Goal: Task Accomplishment & Management: Manage account settings

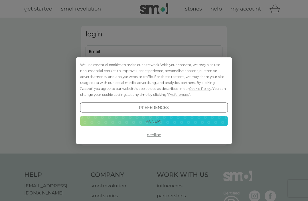
click at [150, 134] on button "Decline" at bounding box center [154, 135] width 148 height 10
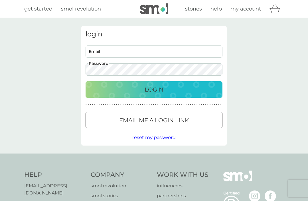
click at [95, 51] on input "Email" at bounding box center [153, 52] width 137 height 12
type input "[EMAIL_ADDRESS][DOMAIN_NAME]"
click at [104, 87] on div "Login" at bounding box center [153, 89] width 125 height 9
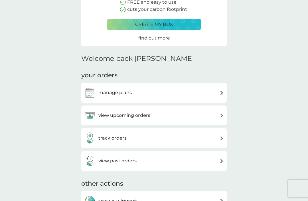
scroll to position [92, 0]
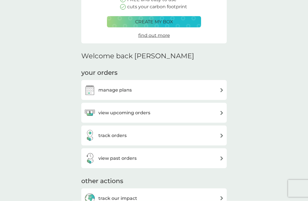
click at [106, 91] on h3 "manage plans" at bounding box center [114, 90] width 33 height 7
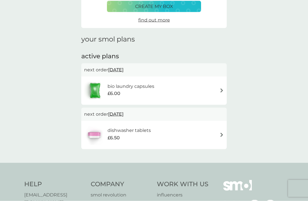
scroll to position [50, 0]
click at [220, 135] on img at bounding box center [221, 135] width 4 height 4
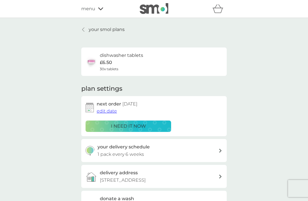
click at [42, 146] on div "your smol plans dishwasher tablets £6.50 30x tablets plan settings next order 1…" at bounding box center [154, 154] width 308 height 272
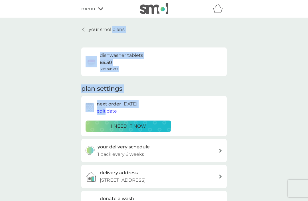
click at [51, 87] on div "your smol plans dishwasher tablets £6.50 30x tablets plan settings next order 1…" at bounding box center [154, 154] width 308 height 272
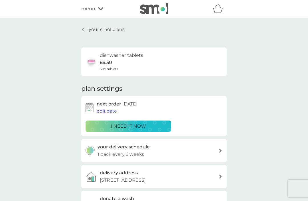
click at [105, 112] on span "edit date" at bounding box center [107, 111] width 20 height 5
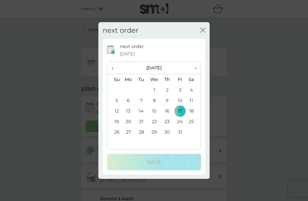
click at [194, 68] on span "›" at bounding box center [194, 68] width 6 height 12
click at [111, 68] on th "‹" at bounding box center [114, 68] width 15 height 12
click at [110, 68] on th "‹" at bounding box center [114, 68] width 15 height 12
click at [193, 70] on span "›" at bounding box center [194, 68] width 6 height 12
click at [111, 68] on th "‹" at bounding box center [114, 68] width 15 height 12
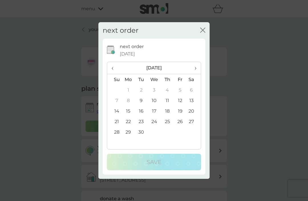
click at [194, 70] on span "›" at bounding box center [194, 68] width 6 height 12
click at [193, 67] on span "›" at bounding box center [194, 68] width 6 height 12
click at [180, 111] on td "14" at bounding box center [180, 111] width 13 height 11
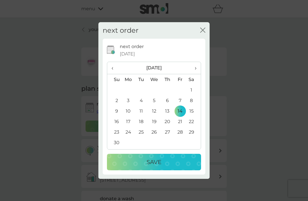
click at [150, 163] on p "Save" at bounding box center [153, 162] width 15 height 9
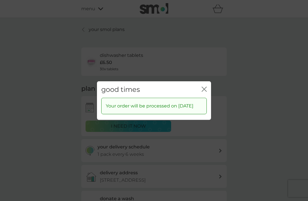
click at [200, 86] on div "good times close" at bounding box center [154, 89] width 114 height 17
click at [202, 87] on icon "close" at bounding box center [203, 89] width 5 height 5
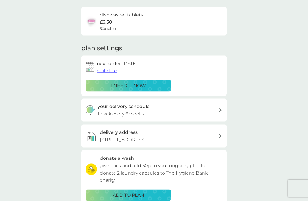
scroll to position [41, 0]
click at [219, 109] on icon at bounding box center [220, 110] width 3 height 4
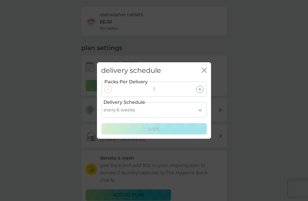
click at [199, 118] on select "every 1 week every 2 weeks every 3 weeks every 4 weeks every 5 weeks every 6 we…" at bounding box center [153, 110] width 105 height 15
select select "70"
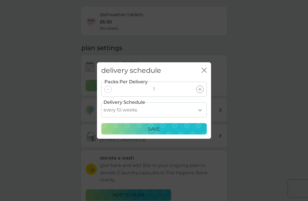
click at [148, 133] on p "Save" at bounding box center [154, 129] width 12 height 7
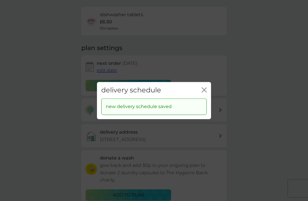
click at [202, 93] on icon "close" at bounding box center [203, 89] width 5 height 5
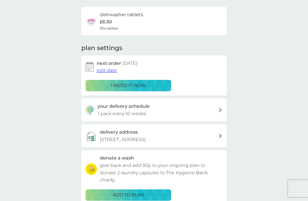
click at [115, 86] on p "i need it now" at bounding box center [128, 85] width 35 height 7
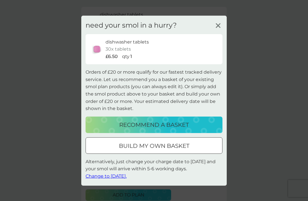
click at [214, 30] on icon at bounding box center [218, 25] width 9 height 9
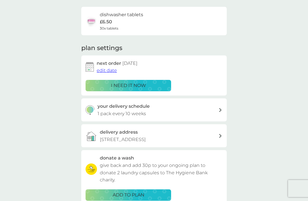
click at [104, 73] on button "edit date" at bounding box center [107, 70] width 20 height 7
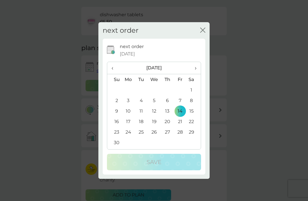
click at [111, 74] on span "‹" at bounding box center [114, 68] width 6 height 12
click at [193, 74] on span "›" at bounding box center [194, 68] width 6 height 12
click at [194, 74] on span "›" at bounding box center [194, 68] width 6 height 12
click at [125, 127] on td "17" at bounding box center [128, 122] width 13 height 11
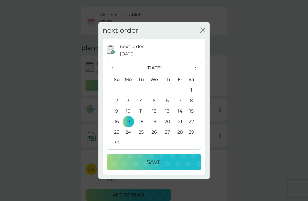
click at [147, 167] on p "Save" at bounding box center [153, 162] width 15 height 9
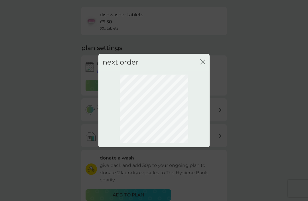
scroll to position [19, 0]
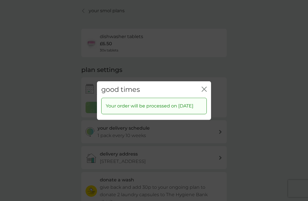
click at [202, 91] on icon "close" at bounding box center [203, 89] width 2 height 5
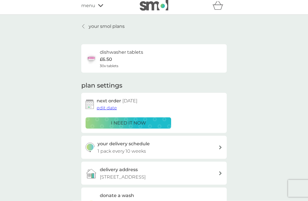
scroll to position [0, 0]
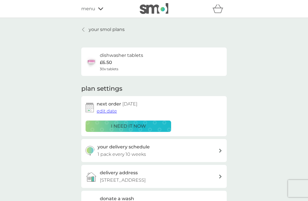
click at [82, 32] on link "your smol plans" at bounding box center [102, 29] width 43 height 7
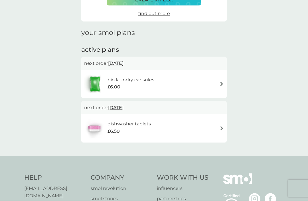
scroll to position [57, 0]
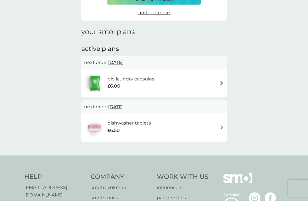
click at [217, 125] on div "dishwasher tablets £6.50" at bounding box center [154, 128] width 140 height 20
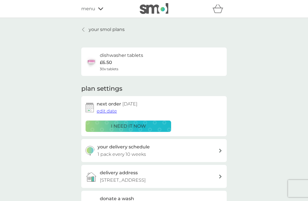
click at [54, 147] on div "your smol plans dishwasher tablets £6.50 30x tablets plan settings next order 1…" at bounding box center [154, 154] width 308 height 272
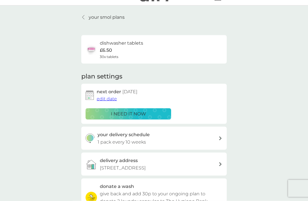
scroll to position [11, 0]
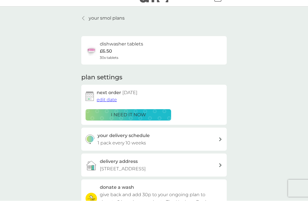
click at [110, 53] on p "£6.50" at bounding box center [106, 51] width 12 height 7
click at [108, 49] on p "£6.50" at bounding box center [106, 51] width 12 height 7
click at [89, 51] on img at bounding box center [90, 50] width 11 height 11
click at [85, 17] on div at bounding box center [84, 18] width 4 height 5
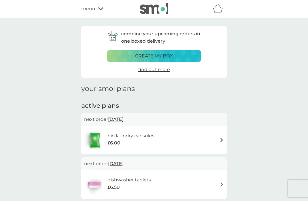
click at [98, 182] on img at bounding box center [94, 185] width 20 height 20
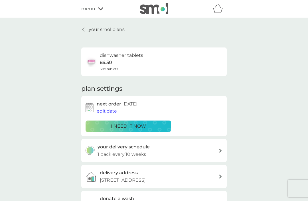
click at [104, 112] on span "edit date" at bounding box center [107, 111] width 20 height 5
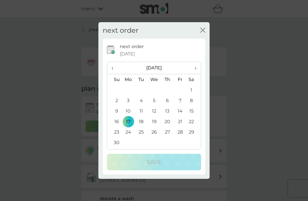
click at [196, 74] on span "›" at bounding box center [194, 68] width 6 height 12
click at [127, 106] on td "8" at bounding box center [128, 100] width 13 height 11
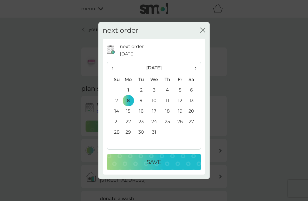
click at [146, 167] on p "Save" at bounding box center [153, 162] width 15 height 9
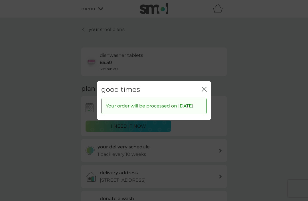
click at [203, 92] on icon "close" at bounding box center [203, 89] width 5 height 5
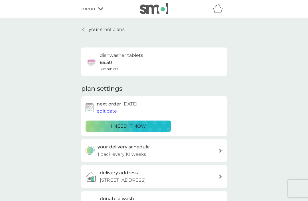
click at [216, 151] on div "your delivery schedule 1 pack every 10 weeks" at bounding box center [157, 151] width 121 height 15
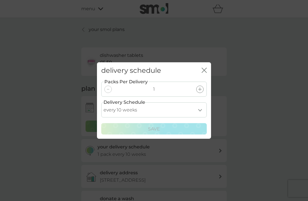
click at [200, 118] on select "every 1 week every 2 weeks every 3 weeks every 4 weeks every 5 weeks every 6 we…" at bounding box center [153, 110] width 105 height 15
select select "84"
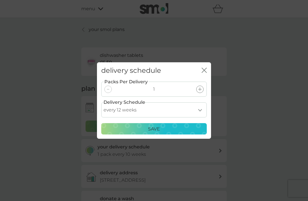
click at [147, 133] on div "Save" at bounding box center [154, 129] width 98 height 7
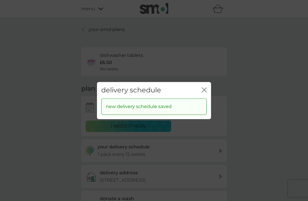
click at [202, 93] on icon "close" at bounding box center [203, 89] width 5 height 5
